Goal: Check status: Check status

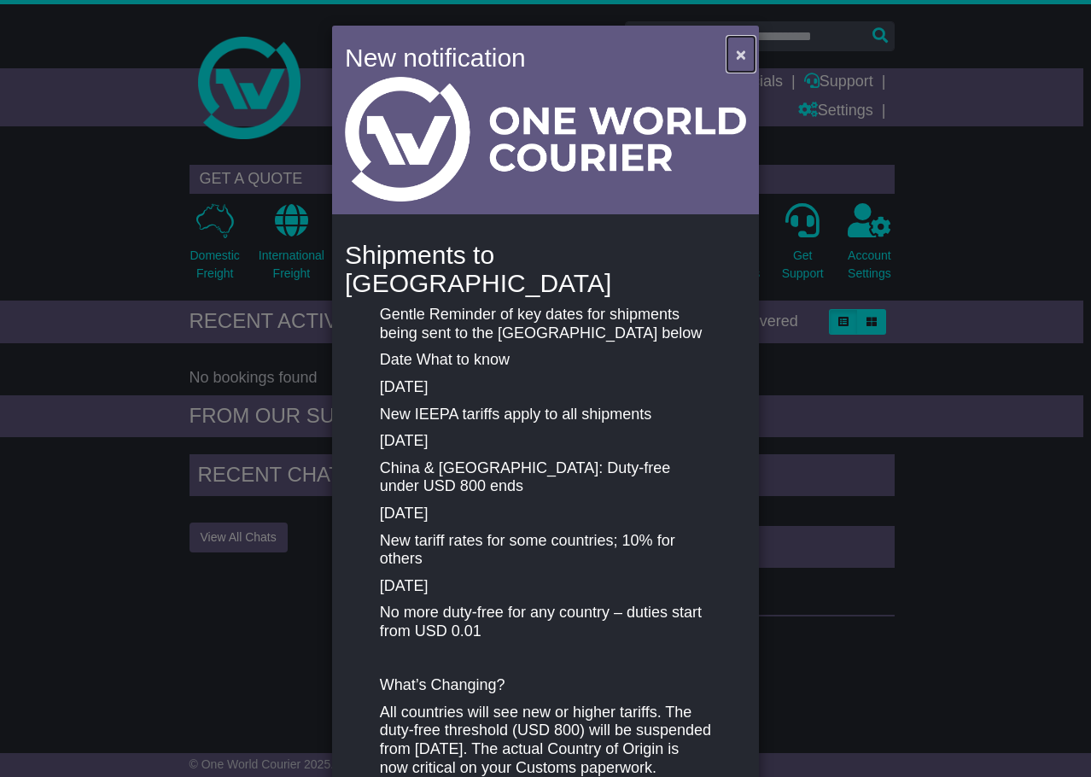
click at [739, 55] on span "×" at bounding box center [741, 54] width 10 height 20
click at [743, 46] on button "×" at bounding box center [740, 54] width 27 height 35
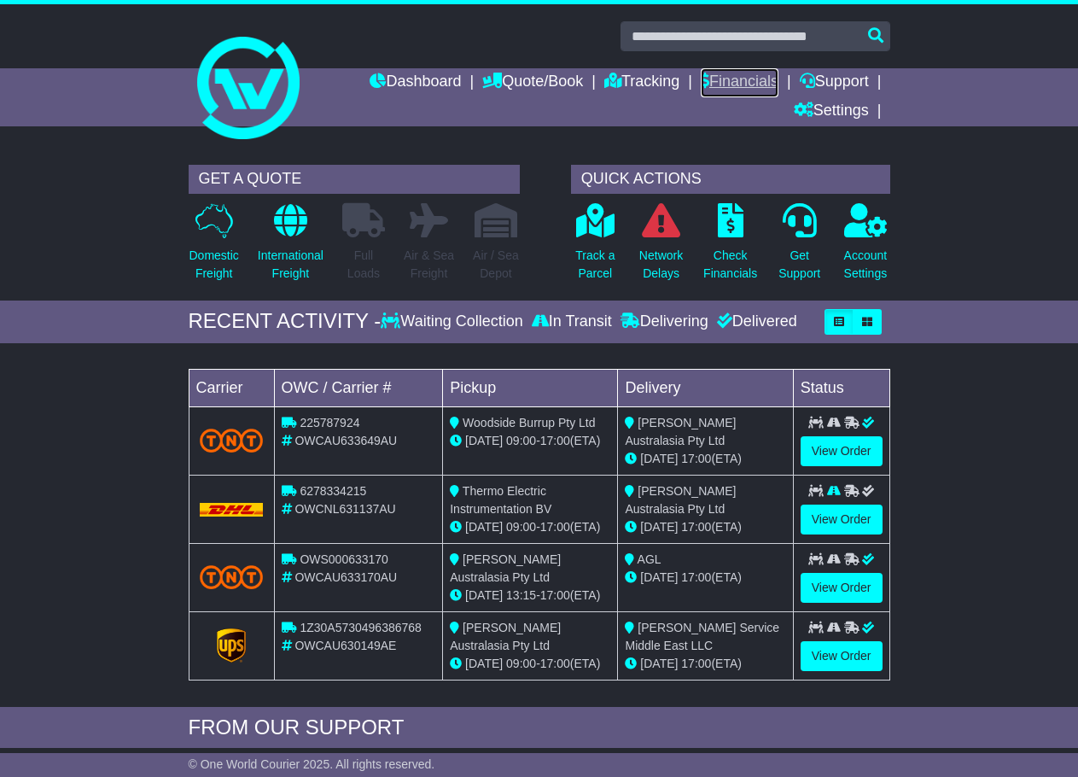
click at [752, 85] on link "Financials" at bounding box center [740, 82] width 78 height 29
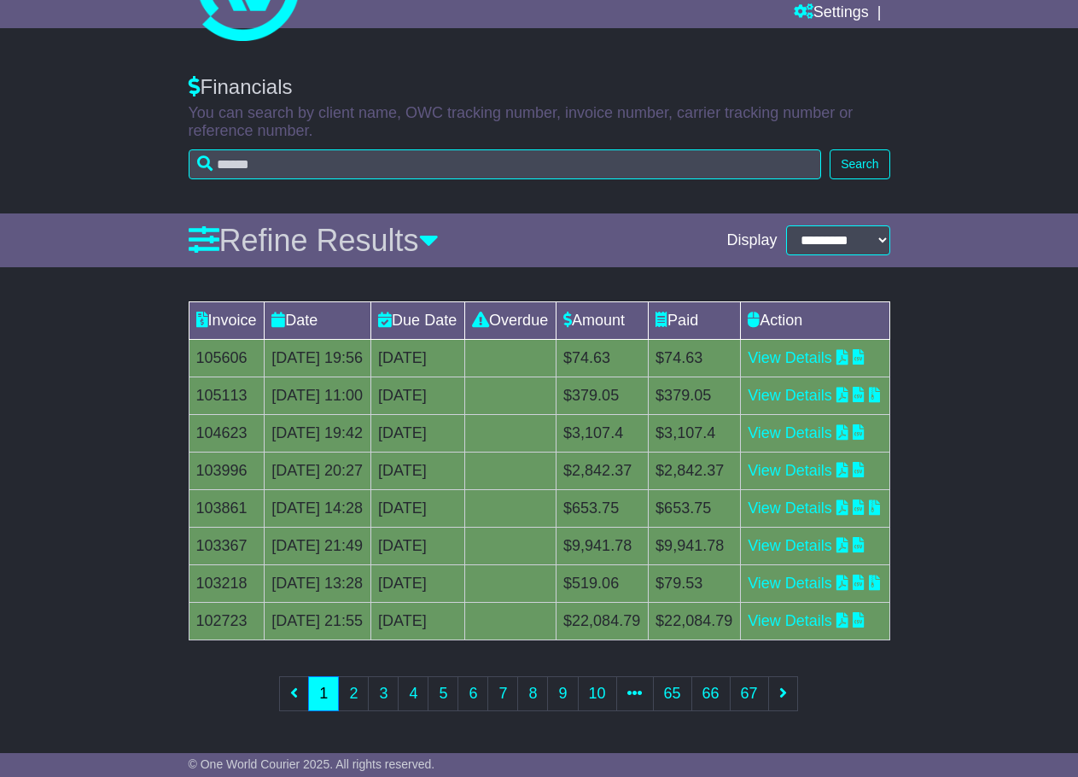
scroll to position [306, 0]
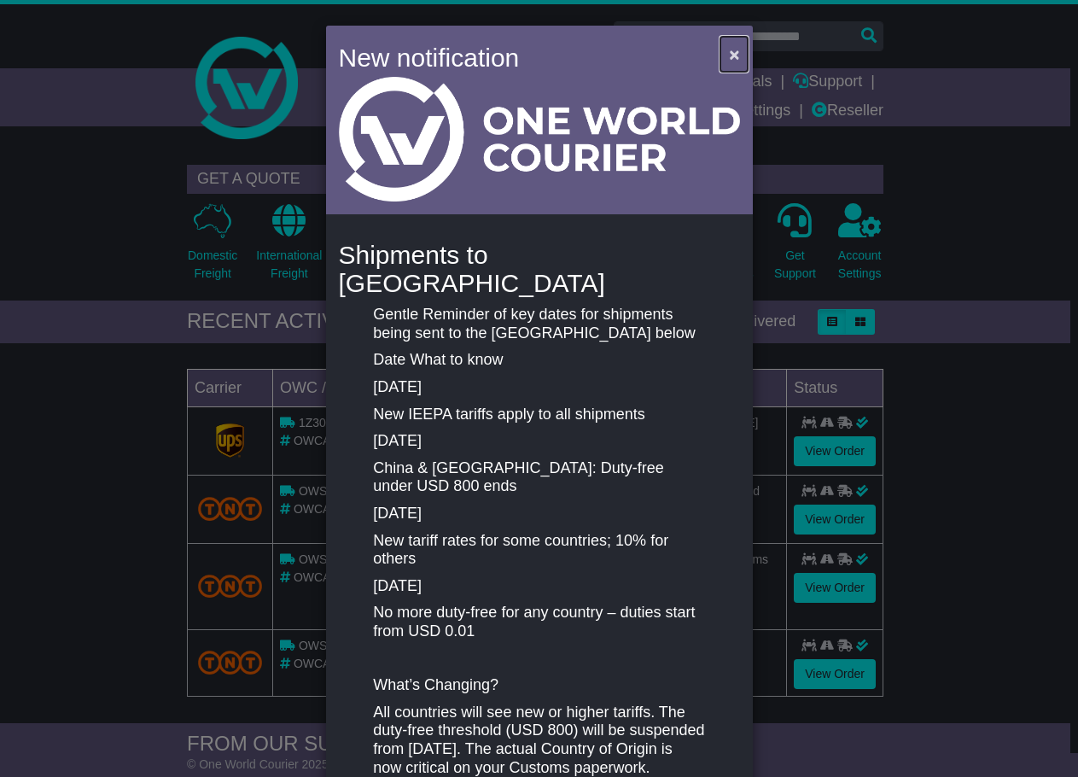
click at [733, 50] on span "×" at bounding box center [734, 54] width 10 height 20
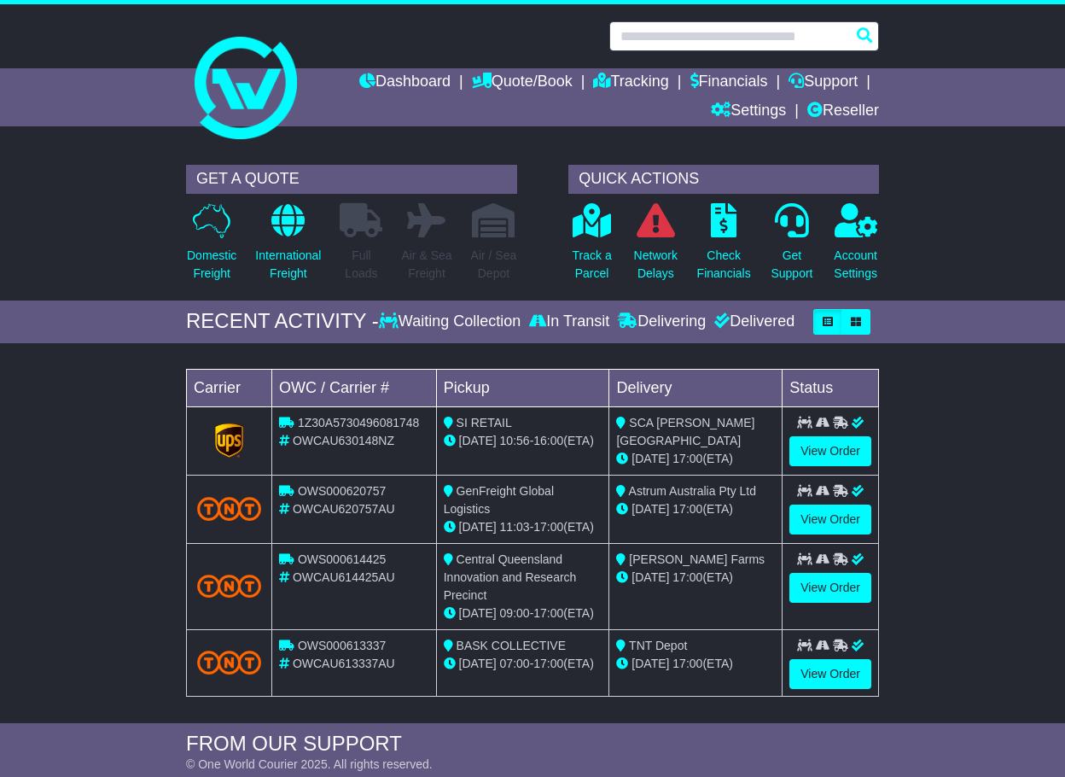
paste input "**********"
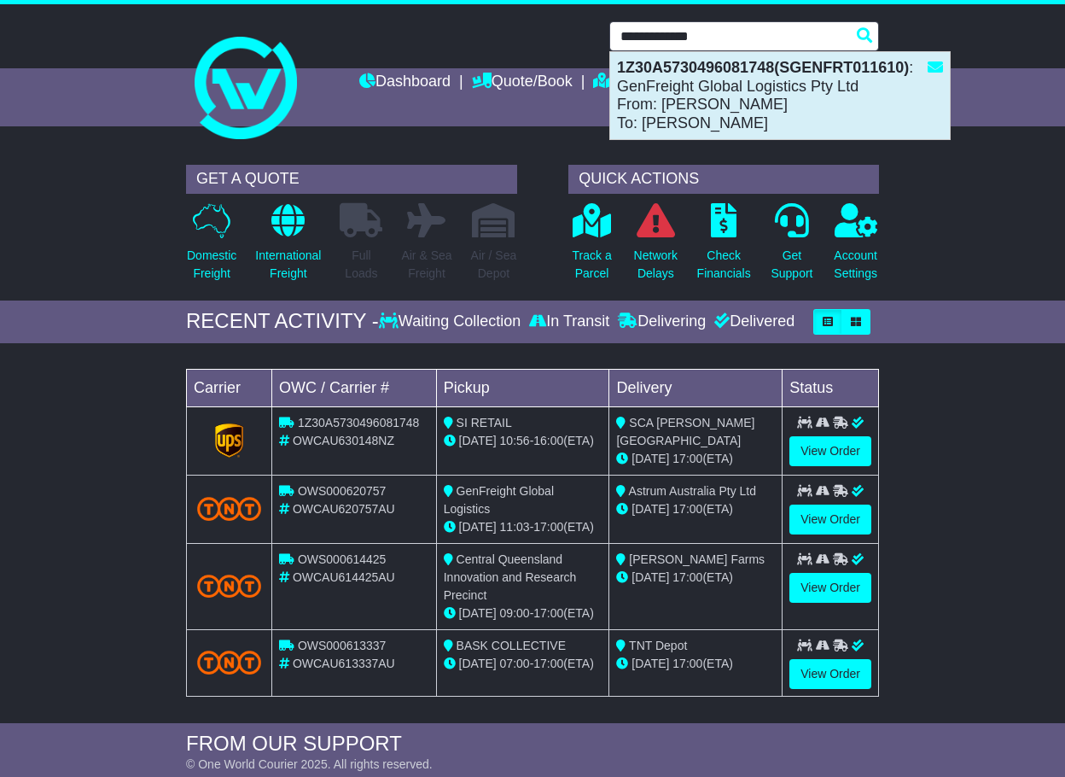
click at [813, 90] on div "1Z30A5730496081748(SGENFRT011610) : GenFreight Global Logistics Pty Ltd From: M…" at bounding box center [780, 95] width 340 height 87
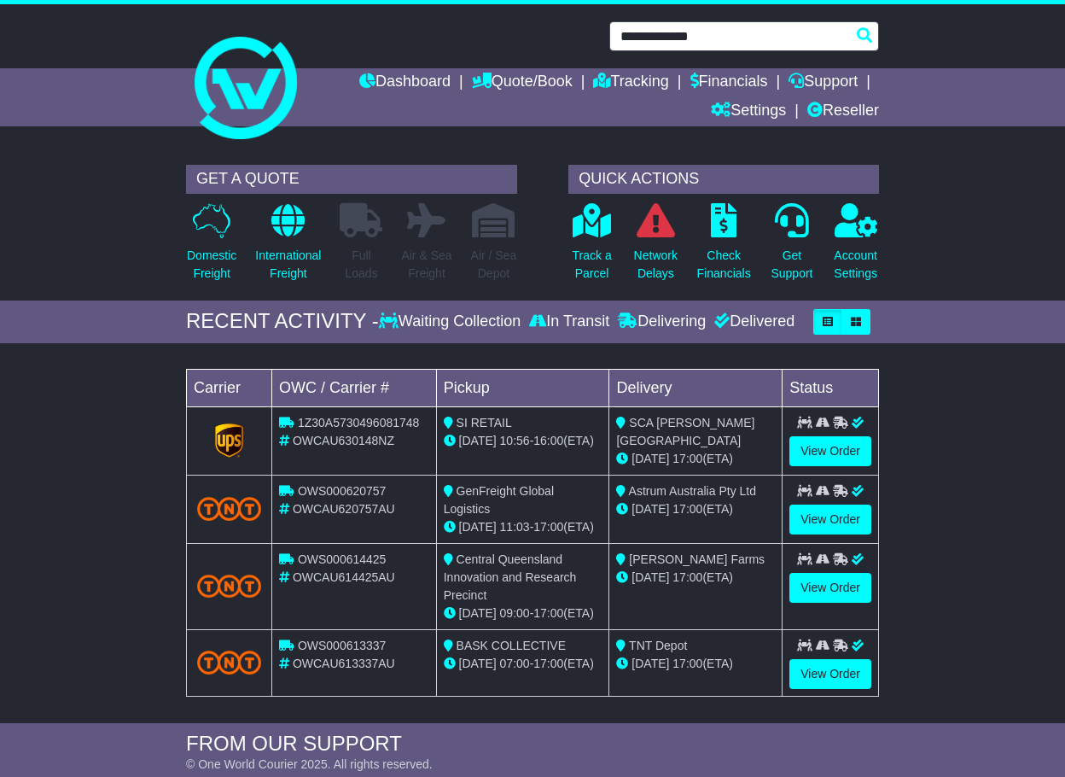
type input "**********"
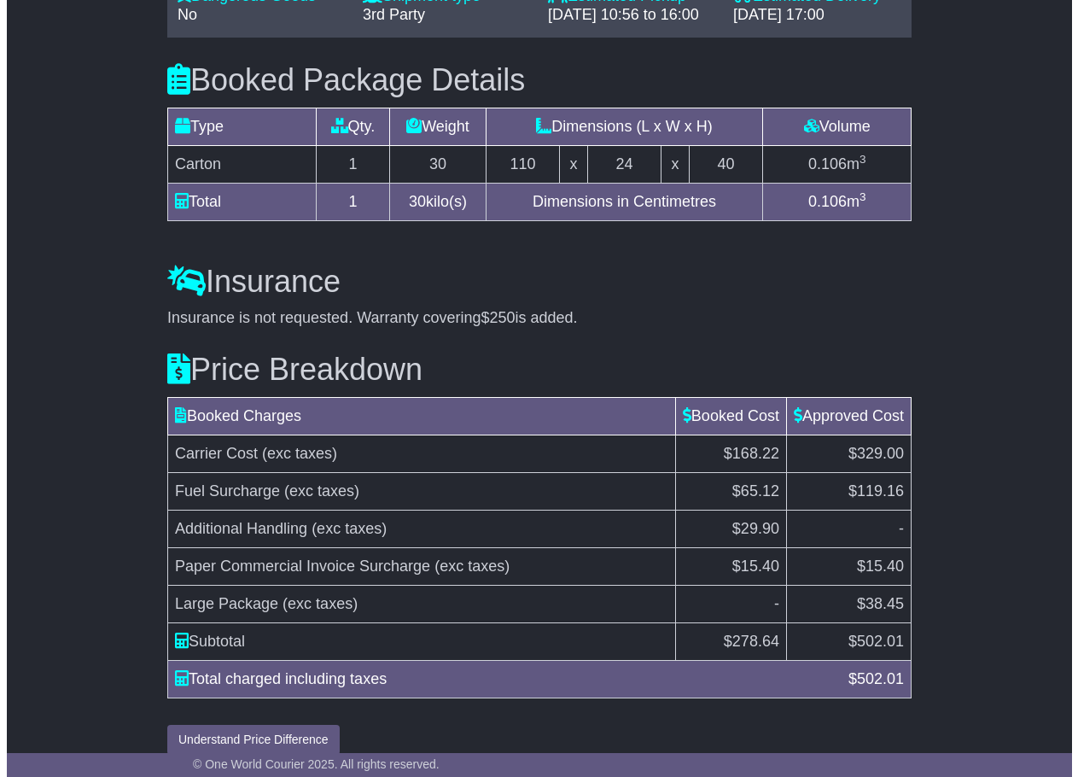
scroll to position [1597, 0]
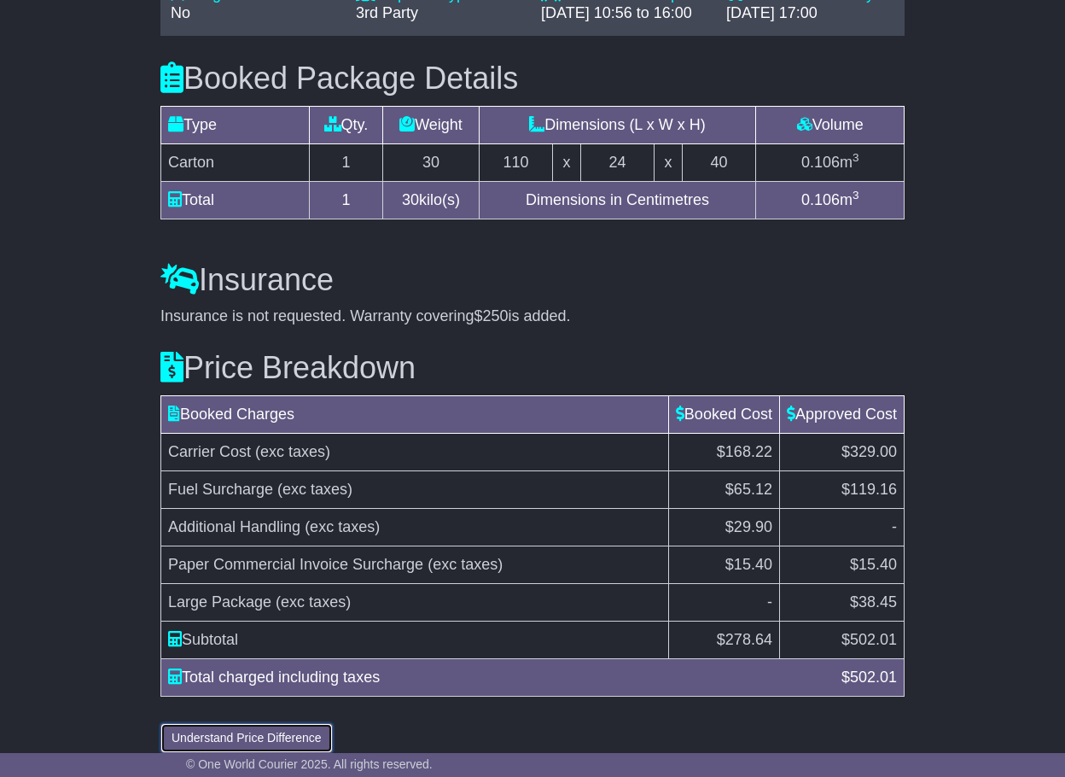
click at [312, 723] on button "Understand Price Difference" at bounding box center [246, 738] width 172 height 30
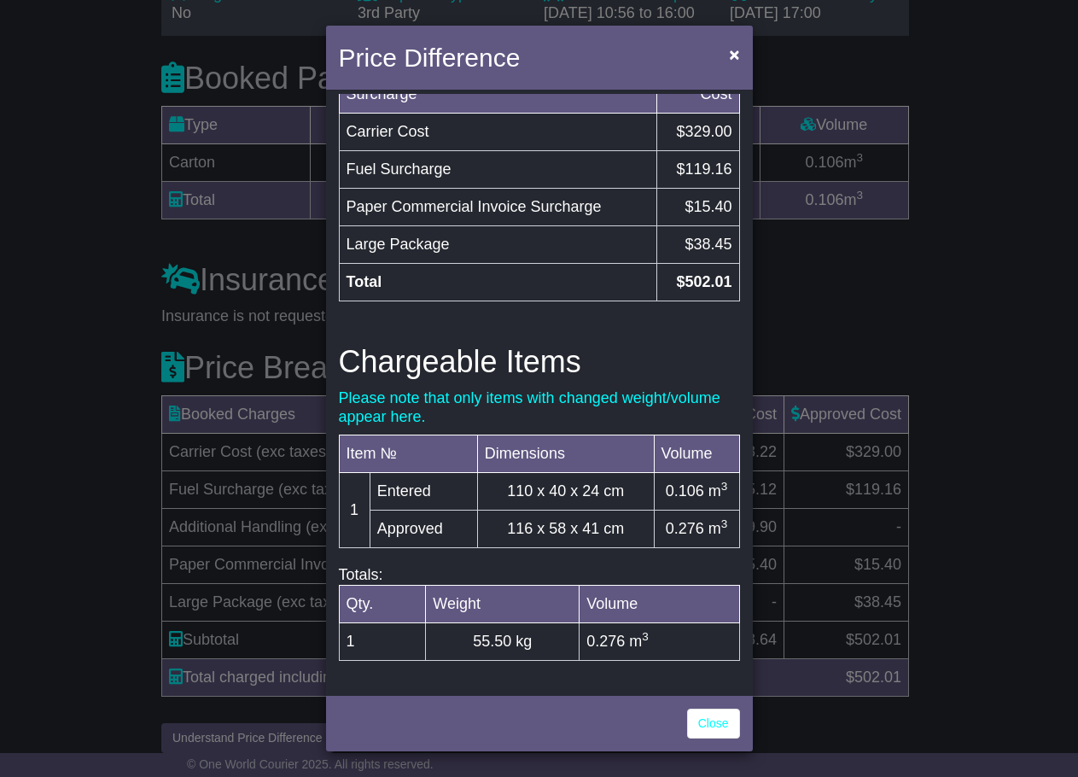
scroll to position [601, 0]
drag, startPoint x: 537, startPoint y: 639, endPoint x: 461, endPoint y: 634, distance: 76.2
click at [461, 634] on td "55.50 kg" at bounding box center [503, 641] width 154 height 38
click at [732, 55] on span "×" at bounding box center [734, 54] width 10 height 20
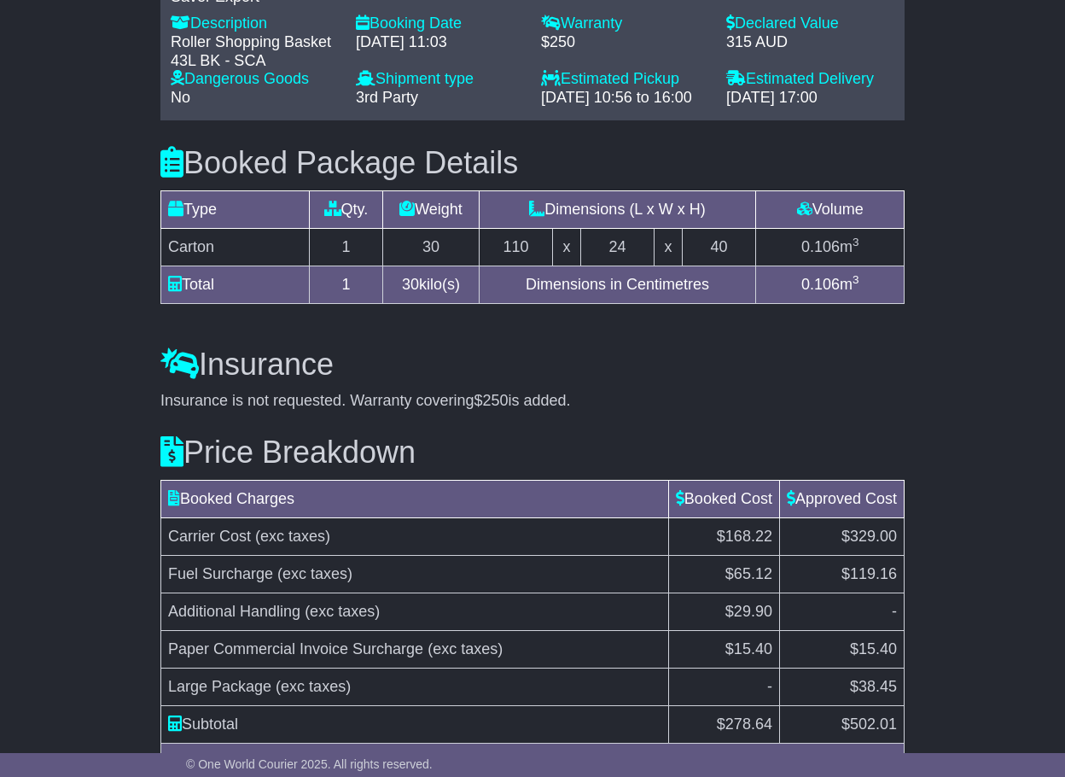
scroll to position [1509, 0]
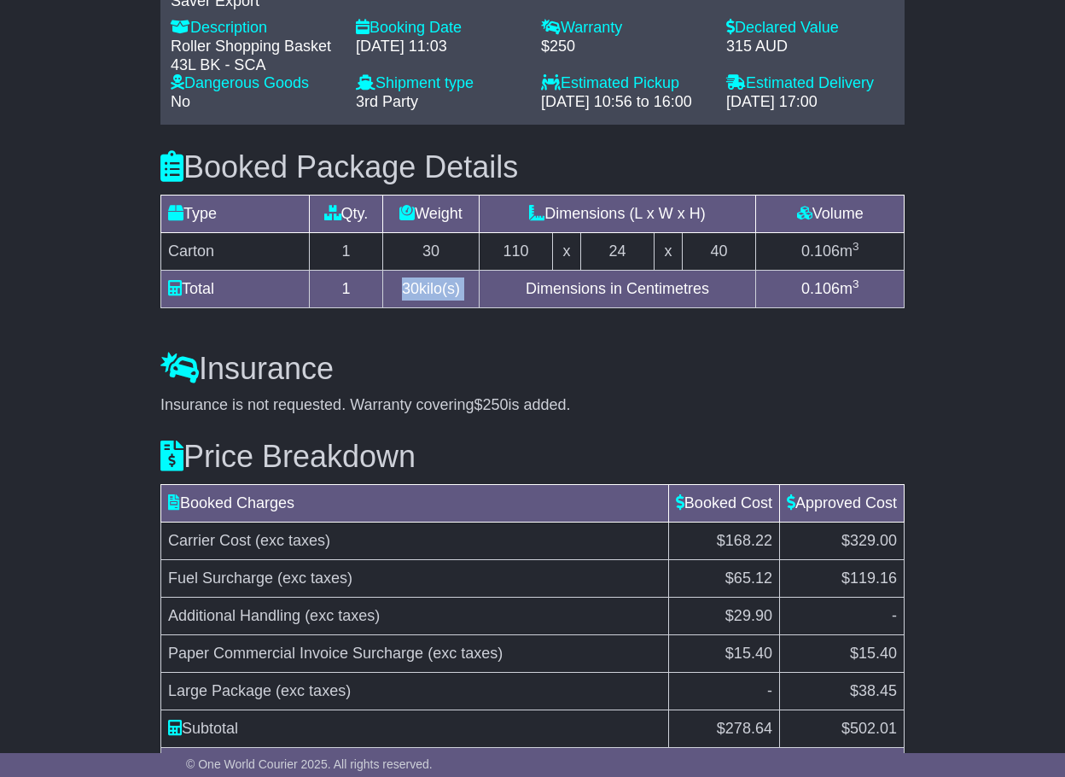
drag, startPoint x: 409, startPoint y: 270, endPoint x: 491, endPoint y: 273, distance: 82.0
click at [491, 273] on tr "Total 1 30 kilo(s) Dimensions in Centimetres 0.106 m 3" at bounding box center [533, 290] width 744 height 38
drag, startPoint x: 655, startPoint y: 241, endPoint x: 686, endPoint y: 239, distance: 30.8
click at [655, 241] on td "24" at bounding box center [618, 252] width 74 height 38
drag, startPoint x: 730, startPoint y: 230, endPoint x: 508, endPoint y: 230, distance: 222.0
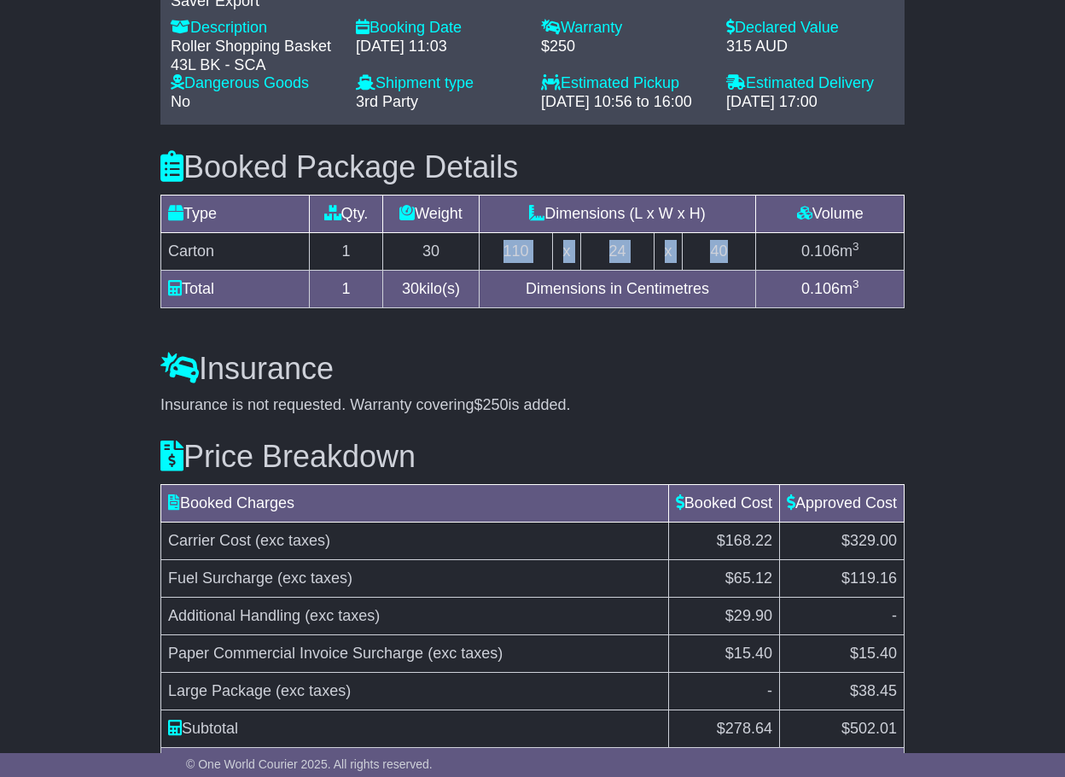
click at [508, 233] on tr "Carton 1 30 110 x 24 x 40 0.106 m 3" at bounding box center [533, 252] width 744 height 38
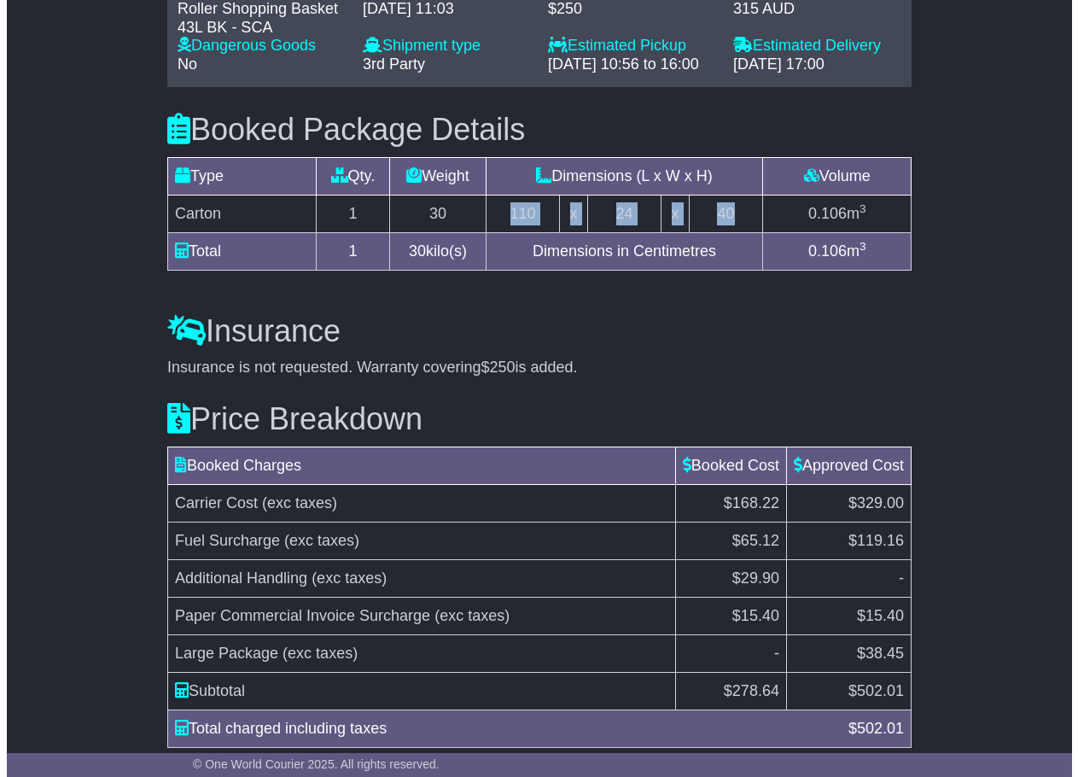
scroll to position [1597, 0]
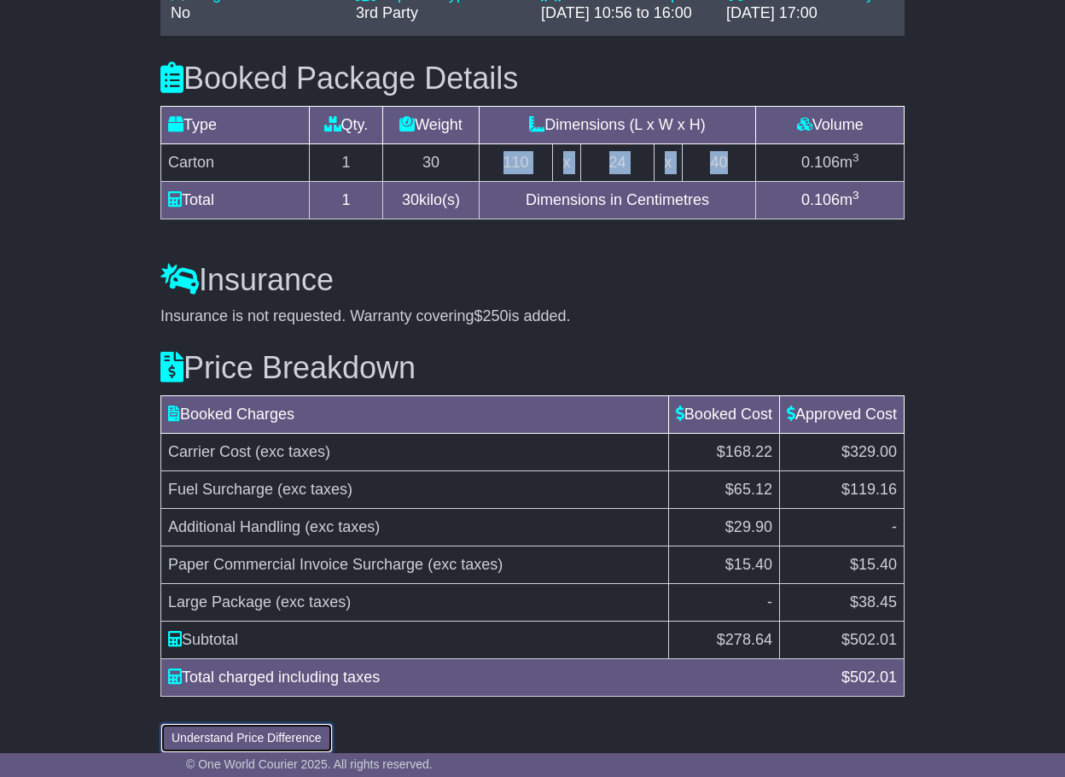
click at [248, 723] on button "Understand Price Difference" at bounding box center [246, 738] width 172 height 30
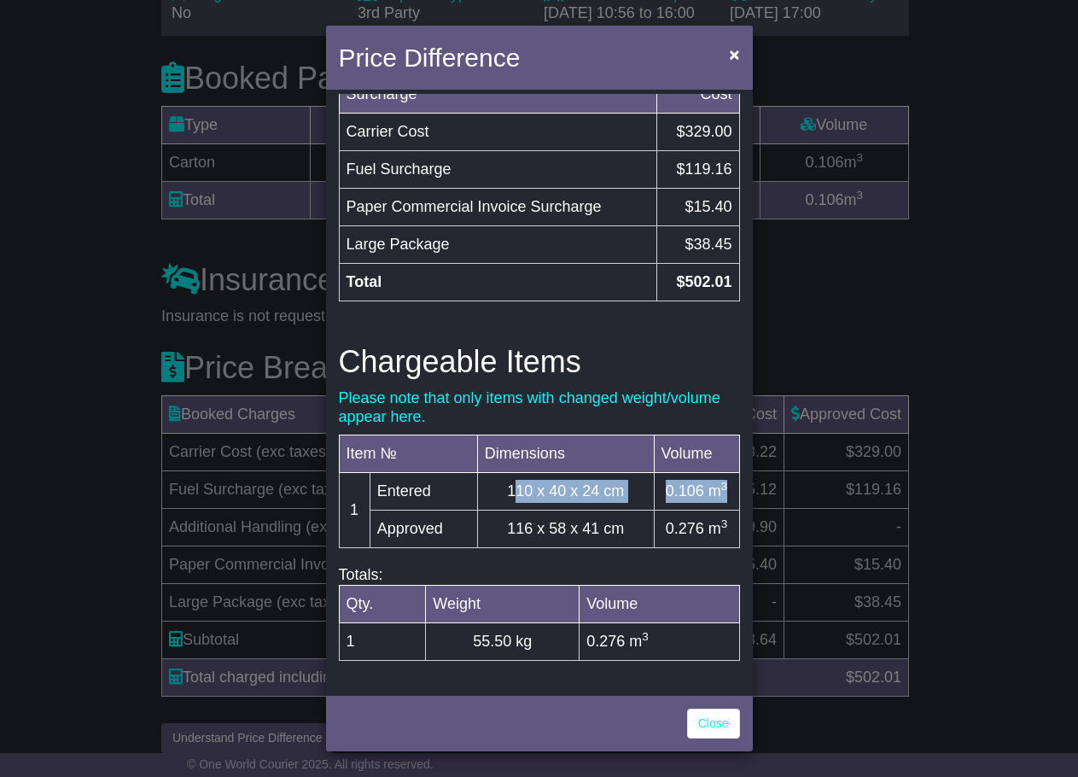
drag, startPoint x: 503, startPoint y: 493, endPoint x: 731, endPoint y: 489, distance: 228.0
click at [731, 489] on tr "1 Entered 110 x 40 x 24 cm 0.106 m 3" at bounding box center [539, 492] width 400 height 38
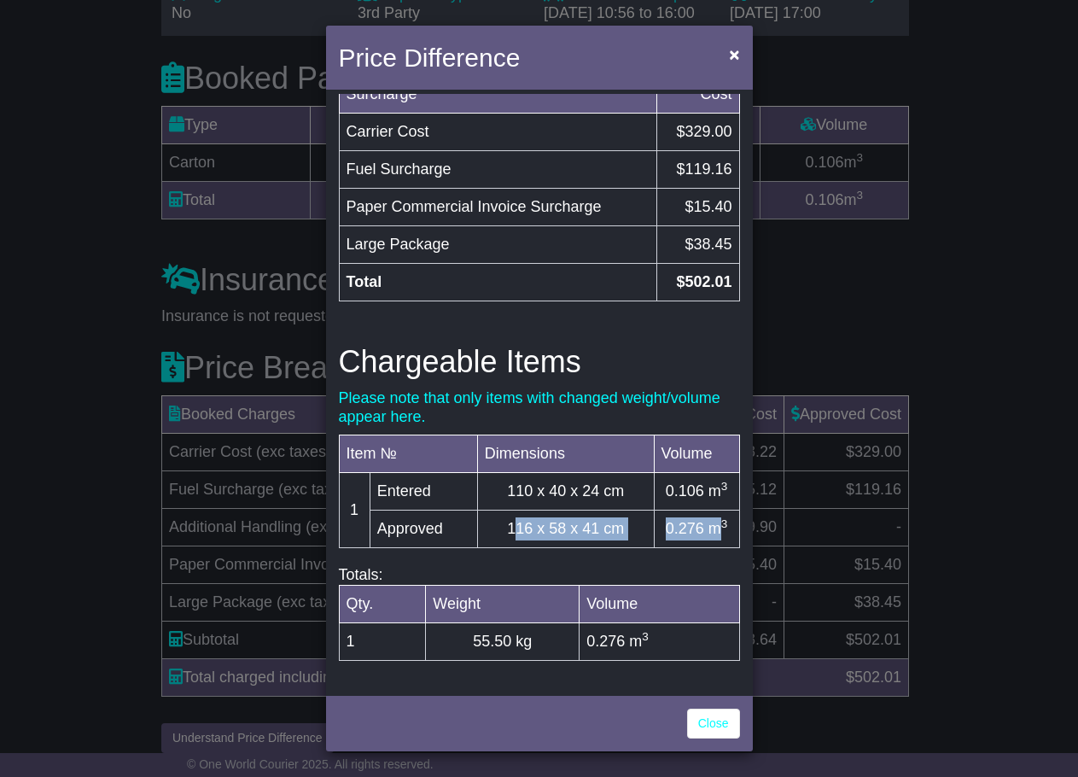
drag, startPoint x: 501, startPoint y: 532, endPoint x: 711, endPoint y: 526, distance: 210.1
click at [711, 526] on tr "Approved 116 x 58 x 41 cm 0.276 m 3" at bounding box center [539, 530] width 400 height 38
drag, startPoint x: 651, startPoint y: 491, endPoint x: 719, endPoint y: 496, distance: 67.6
click at [719, 496] on td "0.106 m 3" at bounding box center [696, 492] width 85 height 38
drag, startPoint x: 473, startPoint y: 637, endPoint x: 537, endPoint y: 637, distance: 64.0
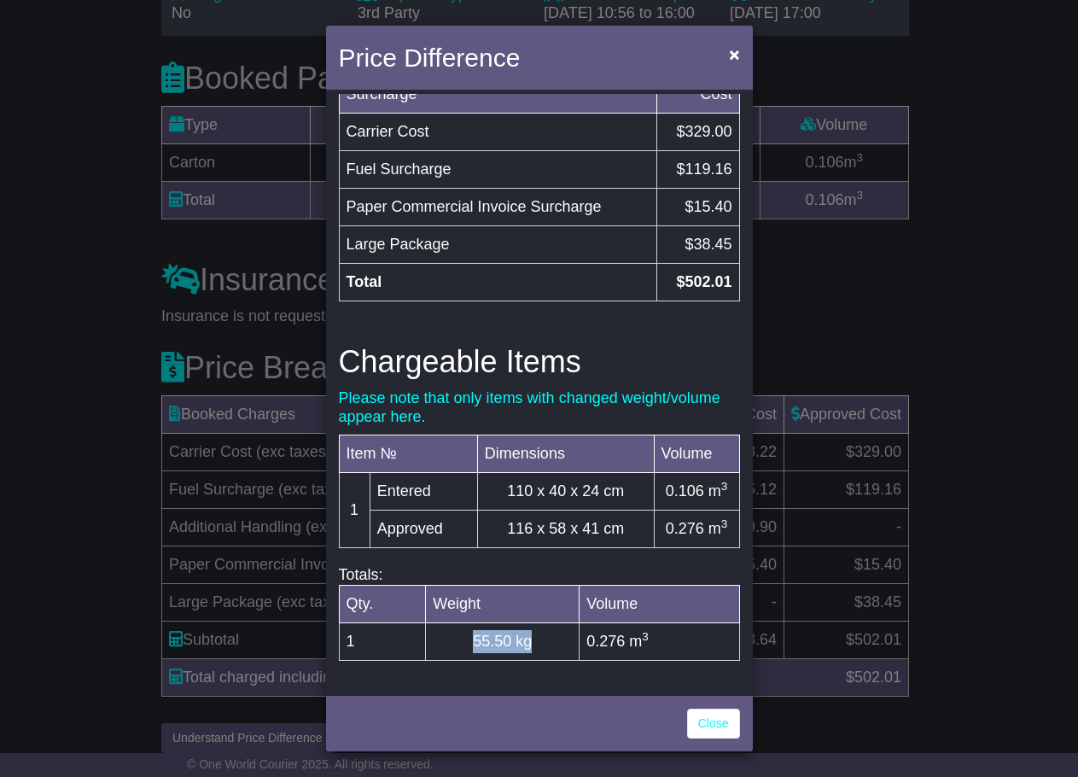
click at [537, 637] on td "55.50 kg" at bounding box center [503, 641] width 154 height 38
click at [715, 724] on link "Close" at bounding box center [713, 724] width 53 height 30
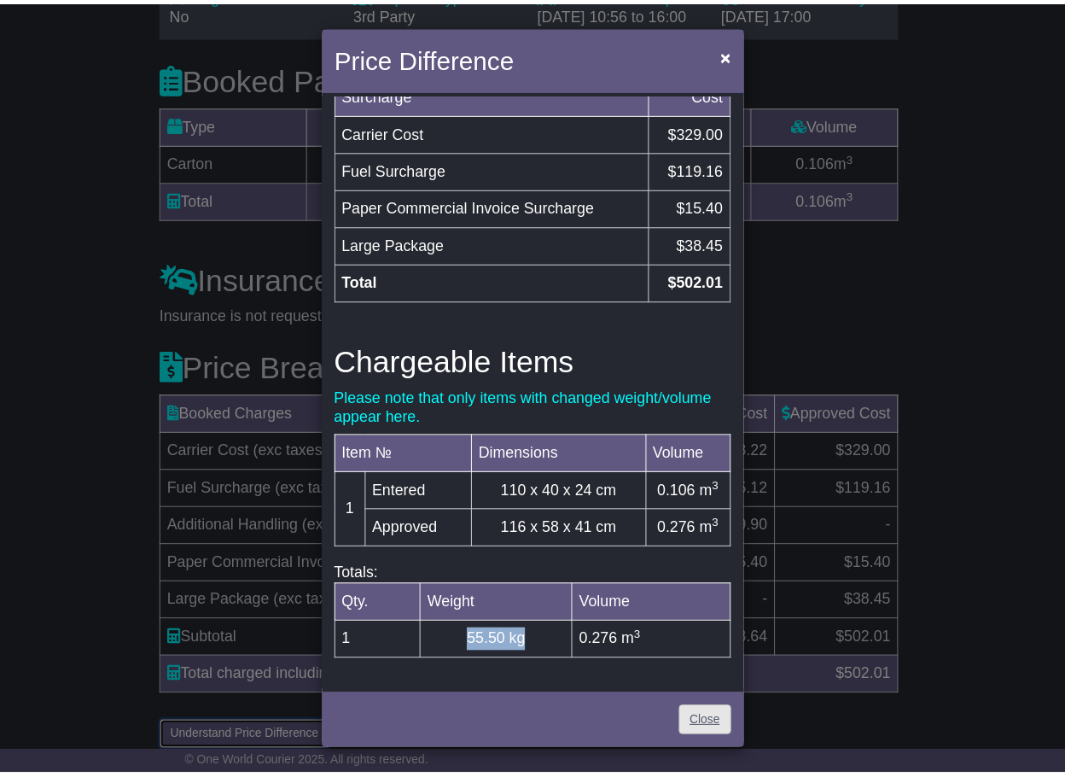
scroll to position [1579, 0]
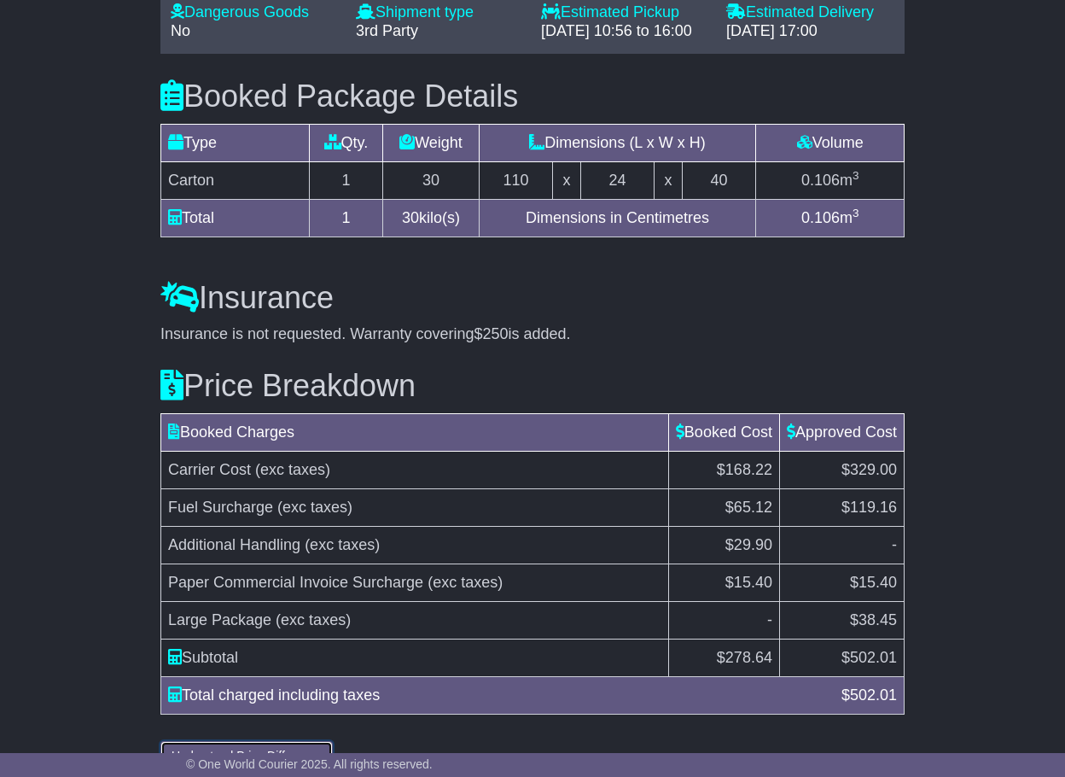
click at [288, 741] on button "Understand Price Difference" at bounding box center [246, 756] width 172 height 30
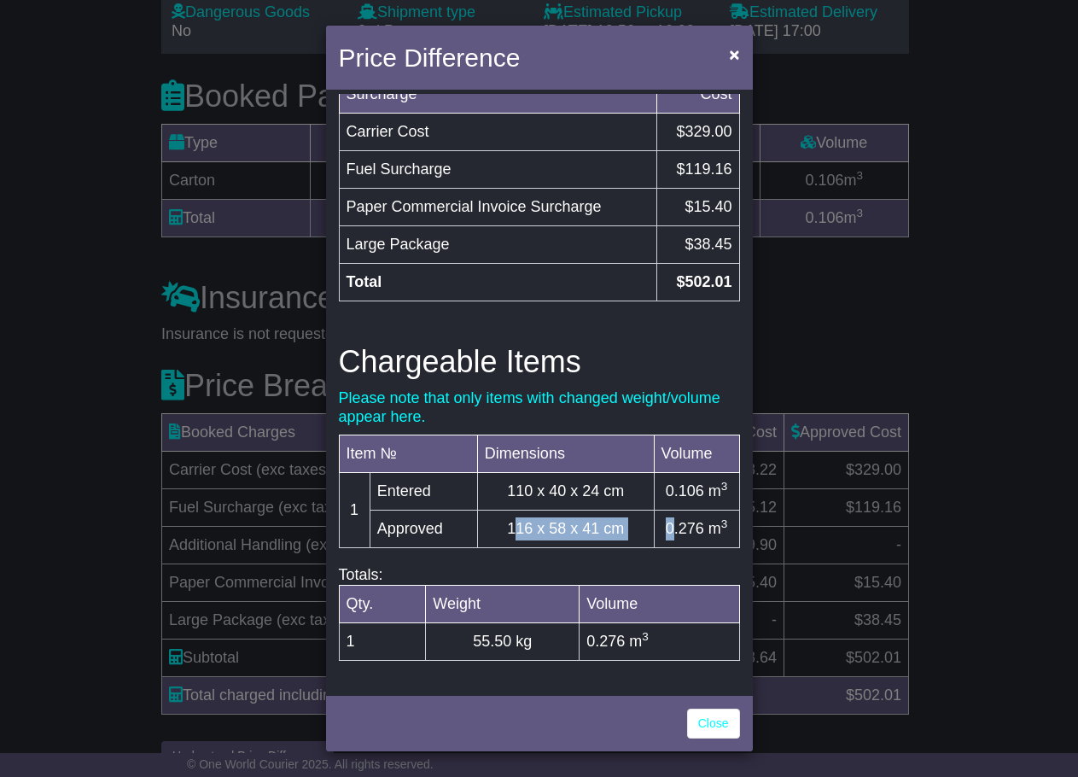
drag, startPoint x: 478, startPoint y: 531, endPoint x: 744, endPoint y: 666, distance: 298.6
click at [669, 512] on tr "Approved 116 x 58 x 41 cm 0.276 m 3" at bounding box center [539, 530] width 400 height 38
click at [718, 717] on link "Close" at bounding box center [713, 724] width 53 height 30
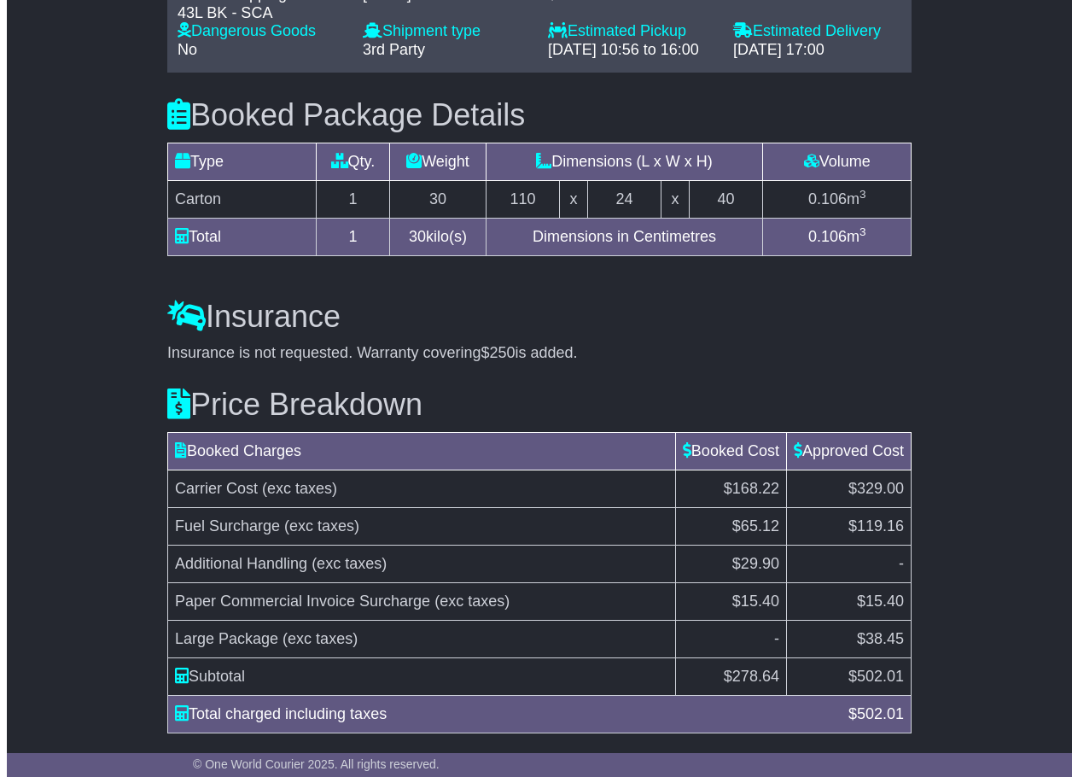
scroll to position [1597, 0]
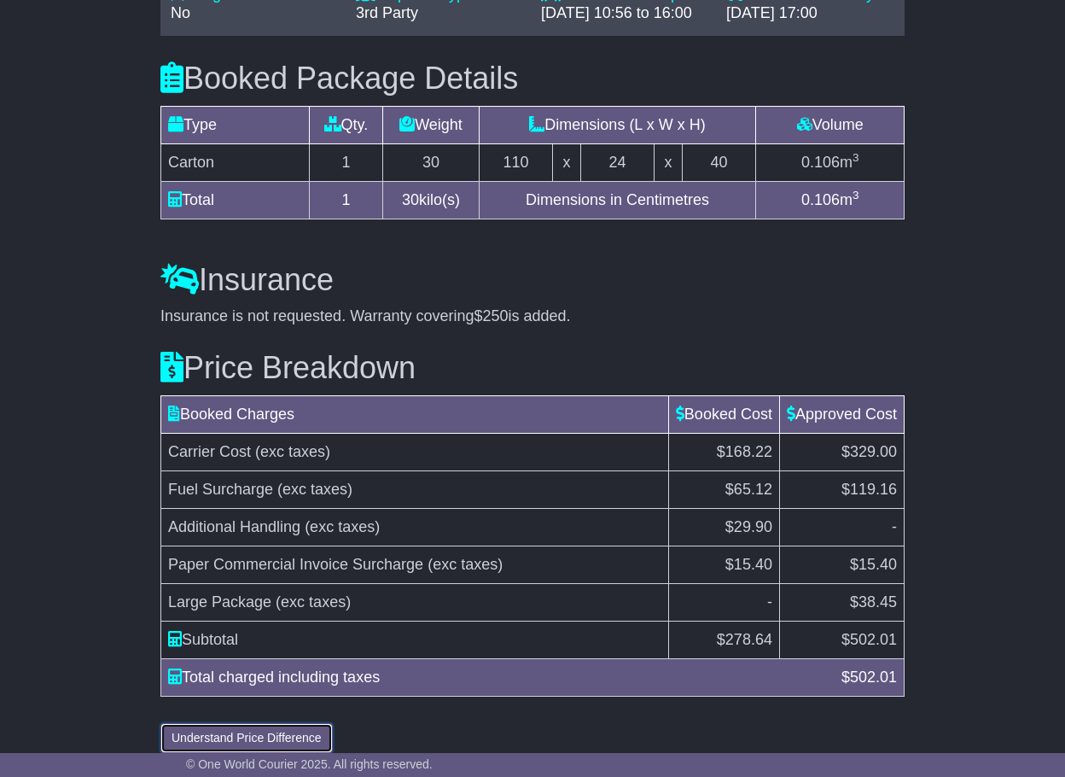
click at [298, 723] on button "Understand Price Difference" at bounding box center [246, 738] width 172 height 30
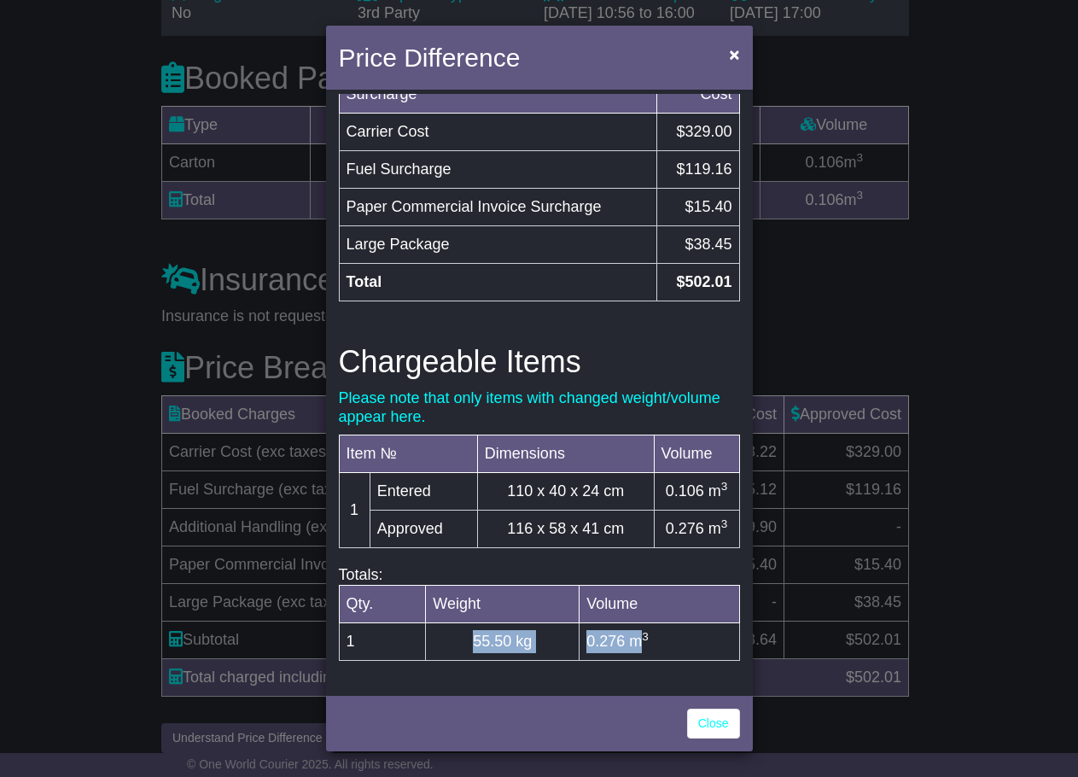
drag, startPoint x: 469, startPoint y: 634, endPoint x: 633, endPoint y: 633, distance: 163.9
click at [633, 633] on tr "1 55.50 kg 0.276 m 3" at bounding box center [539, 641] width 400 height 38
click at [707, 732] on link "Close" at bounding box center [713, 724] width 53 height 30
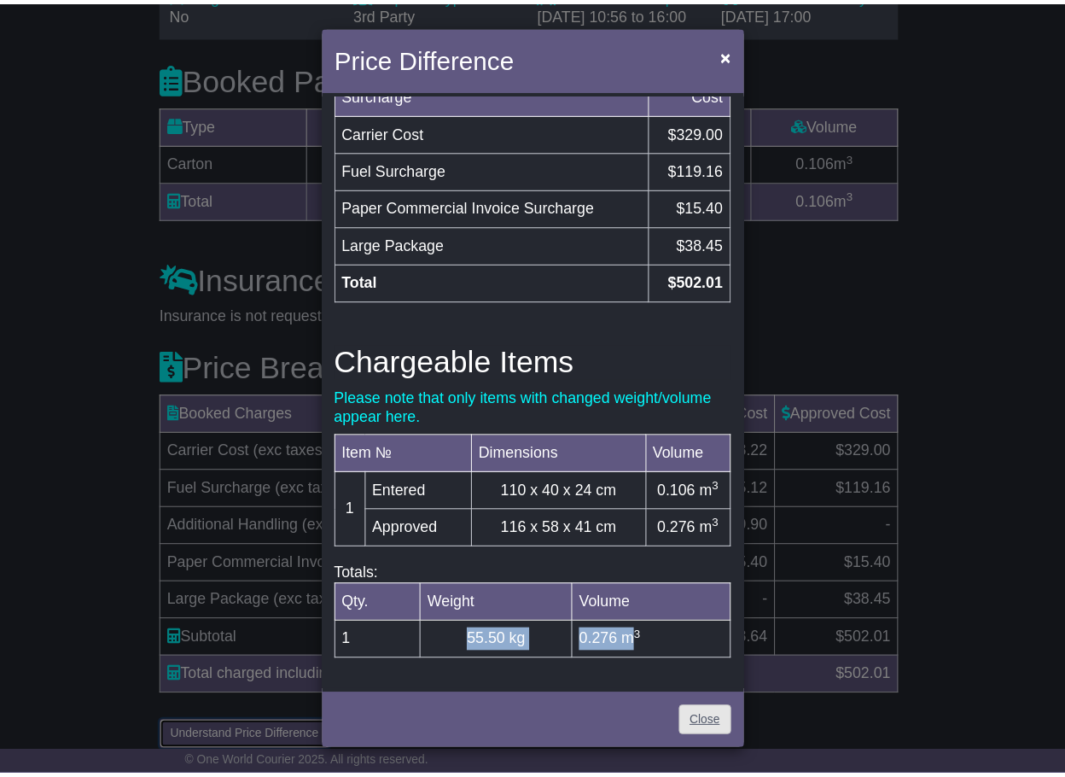
scroll to position [1579, 0]
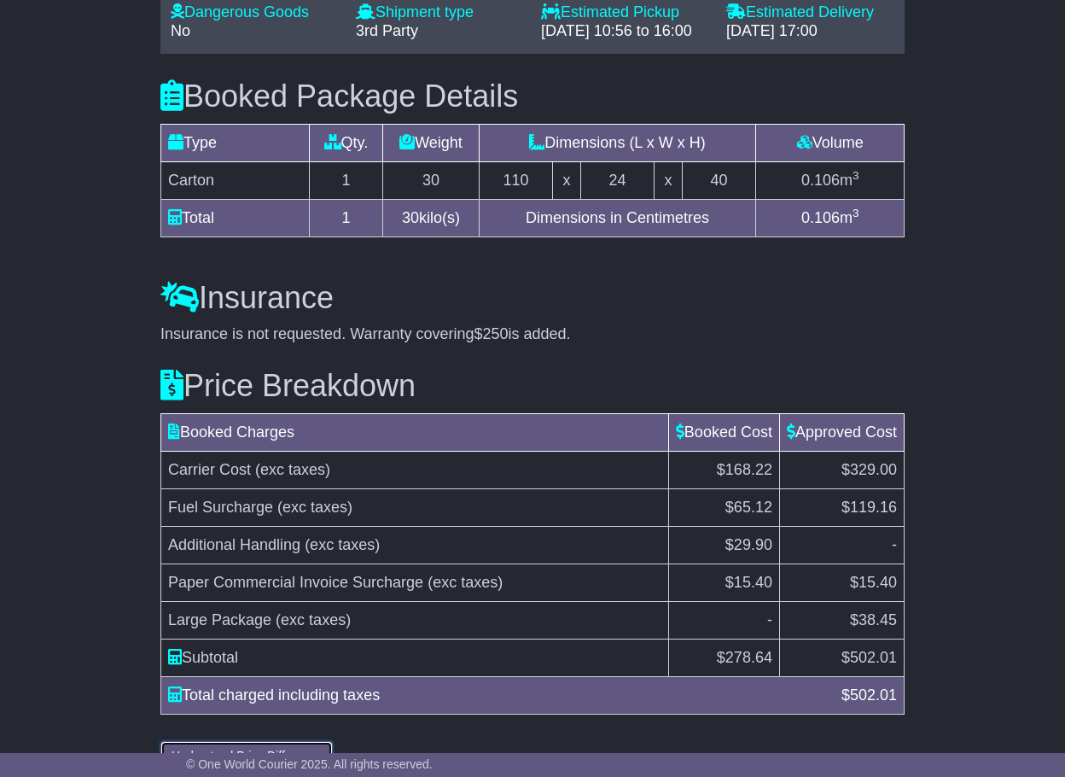
click at [279, 741] on button "Understand Price Difference" at bounding box center [246, 756] width 172 height 30
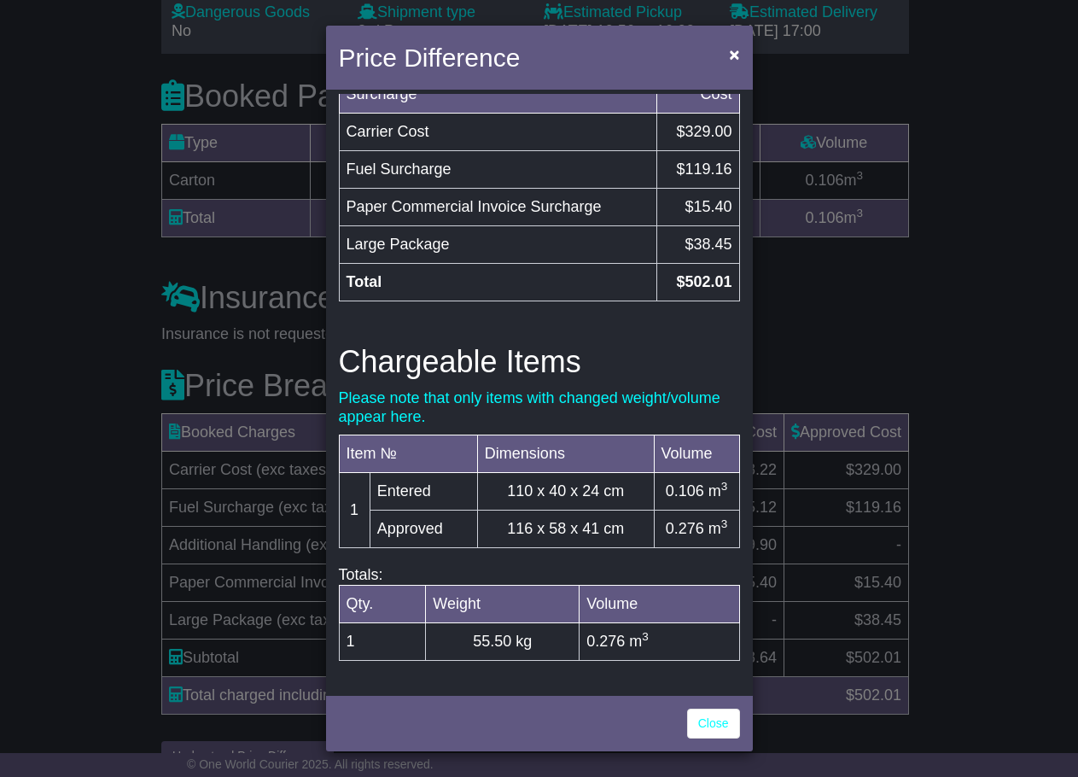
drag, startPoint x: 604, startPoint y: 499, endPoint x: 712, endPoint y: 626, distance: 166.6
click at [611, 510] on td "110 x 40 x 24 cm" at bounding box center [565, 492] width 177 height 38
click at [707, 716] on link "Close" at bounding box center [713, 724] width 53 height 30
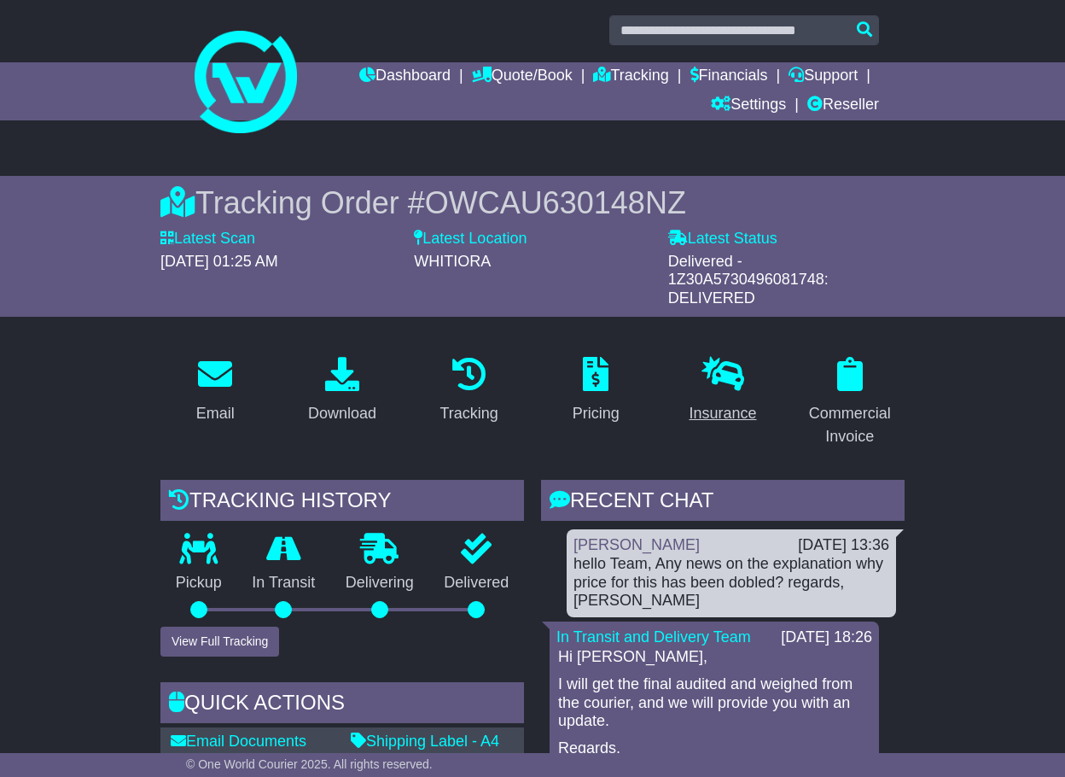
scroll to position [0, 0]
